Goal: Browse casually: Explore the website without a specific task or goal

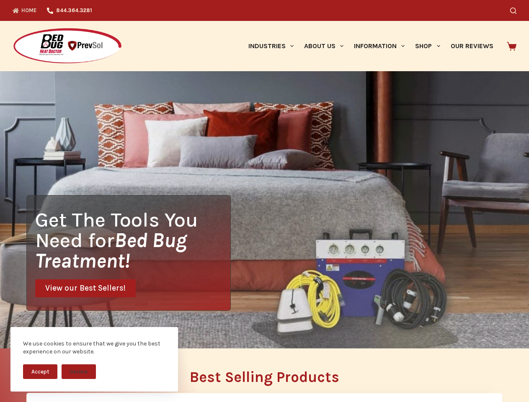
click at [264, 201] on div "Get The Tools You Need for Bed Bug Treatment! View our Best Sellers!" at bounding box center [264, 209] width 529 height 277
click at [40, 371] on button "Accept" at bounding box center [40, 371] width 34 height 15
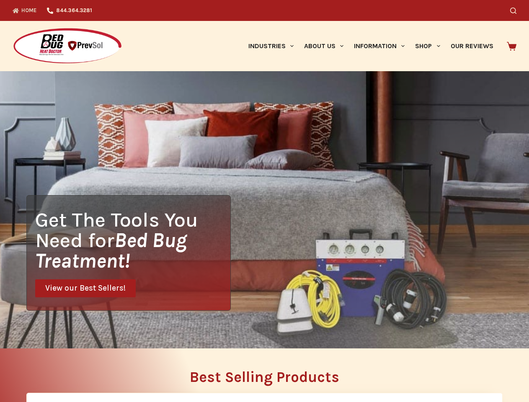
click at [79, 371] on button "Decline" at bounding box center [79, 377] width 34 height 15
click at [516, 10] on icon "Search" at bounding box center [513, 11] width 6 height 6
click at [274, 46] on link "Industries" at bounding box center [271, 46] width 56 height 50
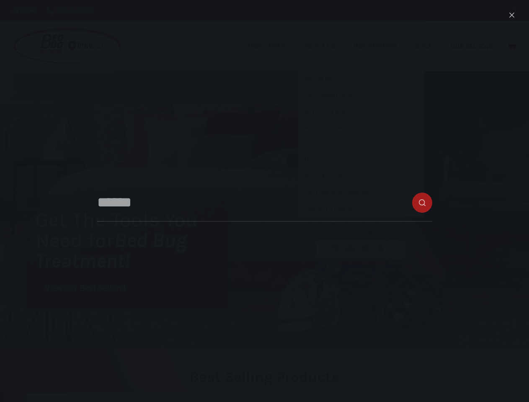
click at [327, 46] on link "About Us" at bounding box center [323, 46] width 50 height 50
click at [383, 46] on link "Information" at bounding box center [379, 46] width 61 height 50
click at [431, 46] on link "Shop" at bounding box center [427, 46] width 35 height 50
